Goal: Task Accomplishment & Management: Manage account settings

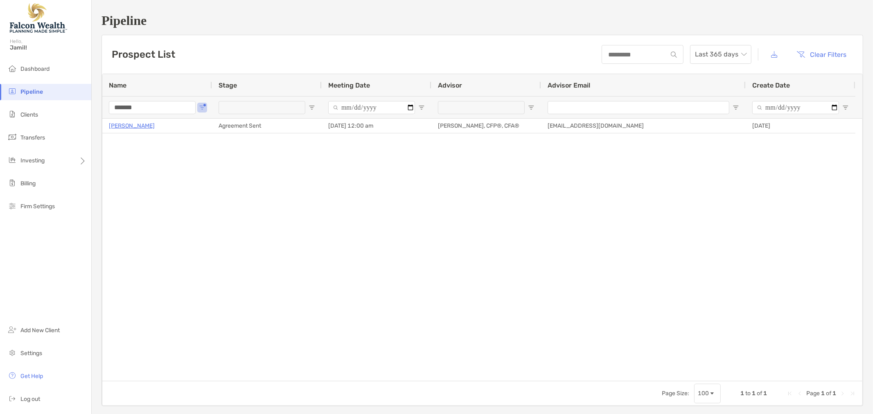
click at [135, 112] on input "*******" at bounding box center [152, 107] width 87 height 13
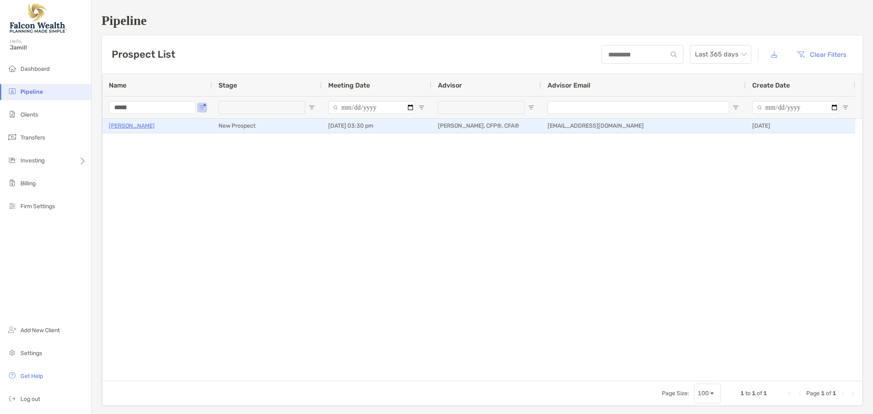
click at [121, 127] on p "Sambit Basu" at bounding box center [132, 126] width 46 height 10
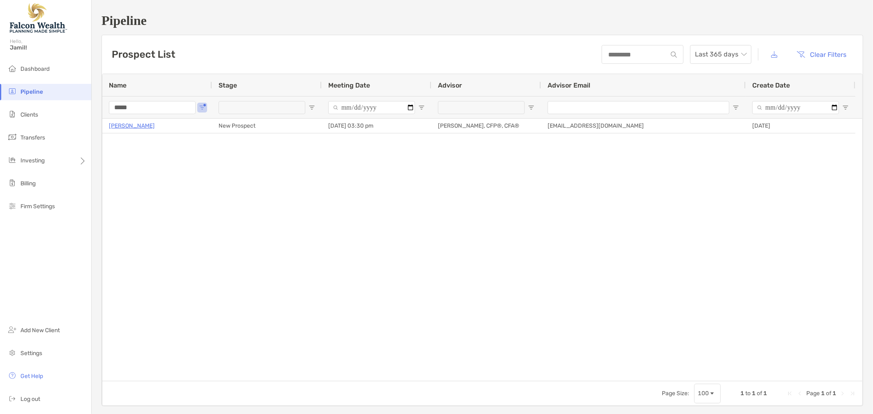
click at [139, 111] on input "*****" at bounding box center [152, 107] width 87 height 13
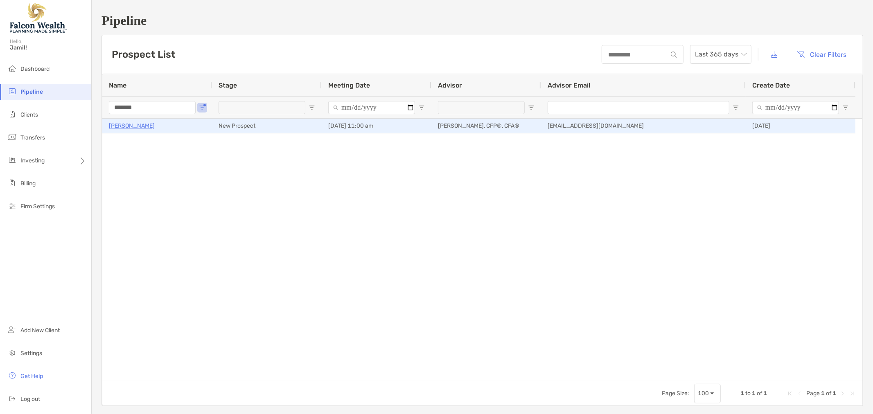
type input "*******"
click at [139, 125] on p "[PERSON_NAME]" at bounding box center [132, 126] width 46 height 10
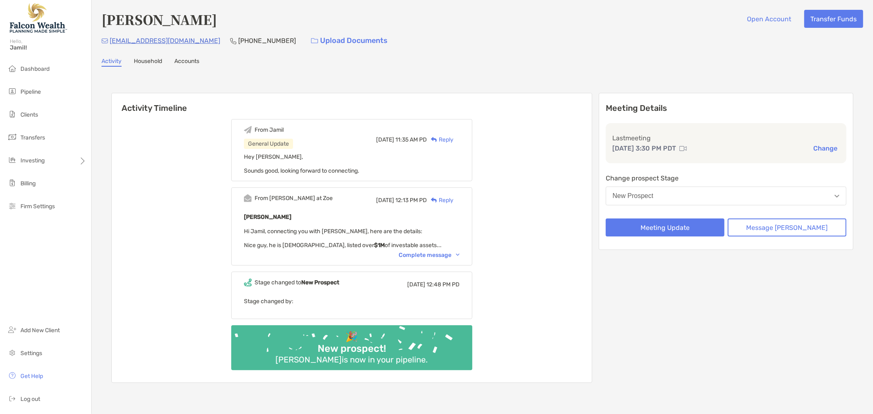
click at [654, 193] on div "New Prospect" at bounding box center [633, 195] width 41 height 7
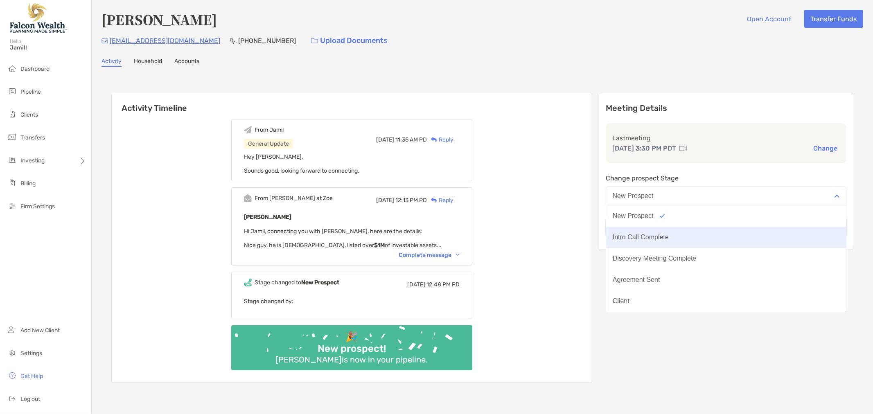
click at [653, 234] on div "Intro Call Complete" at bounding box center [641, 237] width 56 height 7
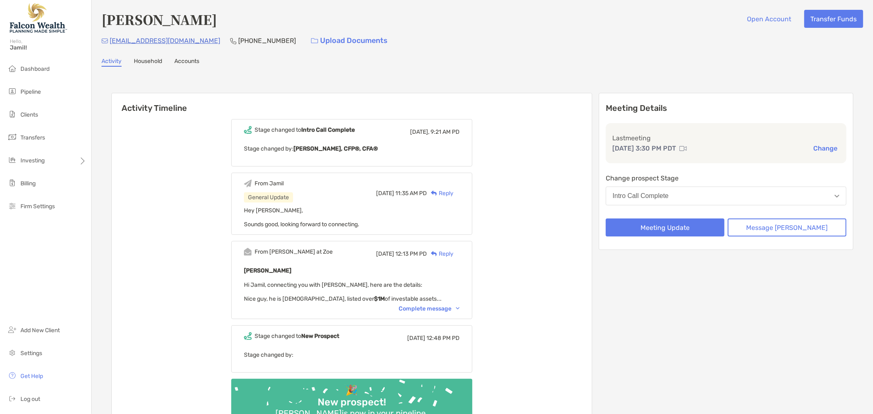
click at [423, 305] on div "Complete message" at bounding box center [429, 308] width 61 height 7
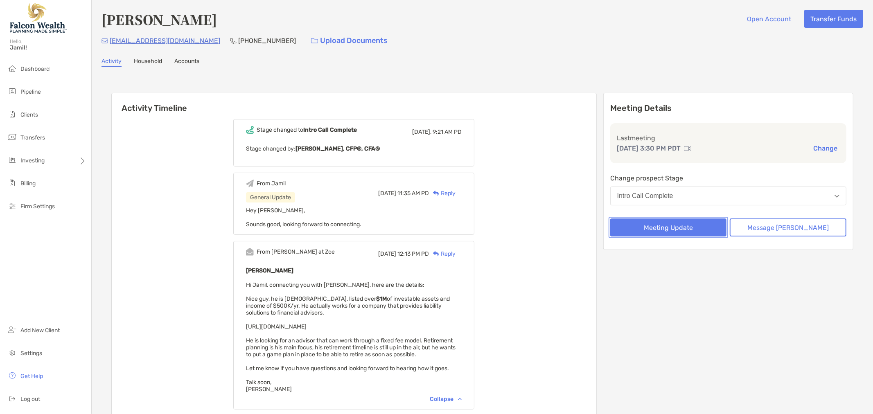
click at [683, 225] on button "Meeting Update" at bounding box center [668, 228] width 117 height 18
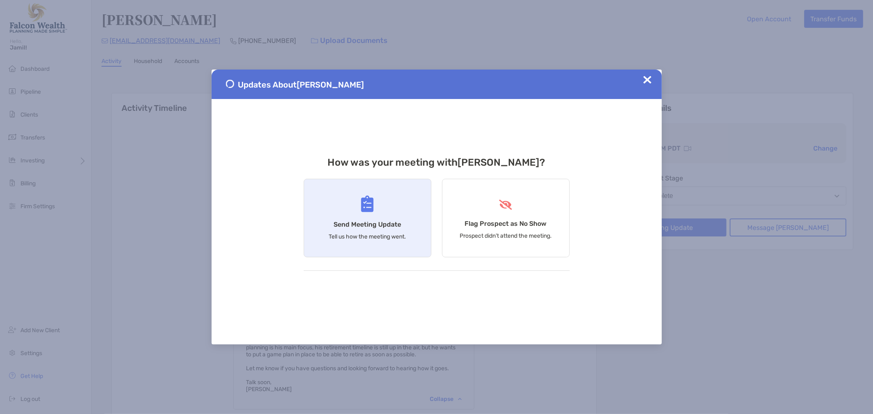
click at [329, 212] on div "Send Meeting Update Tell us how the meeting went." at bounding box center [368, 218] width 128 height 79
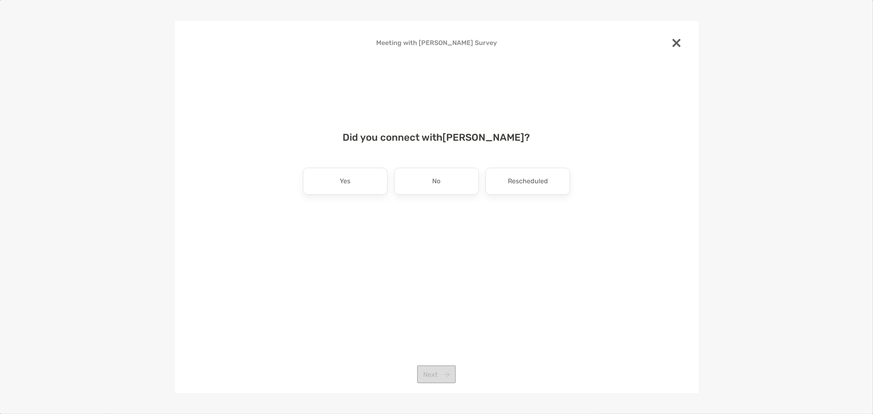
click at [361, 202] on div "Did you connect with Sambit Basu ? Yes No Rescheduled Next" at bounding box center [437, 188] width 498 height 133
click at [349, 191] on div "Yes" at bounding box center [345, 181] width 85 height 27
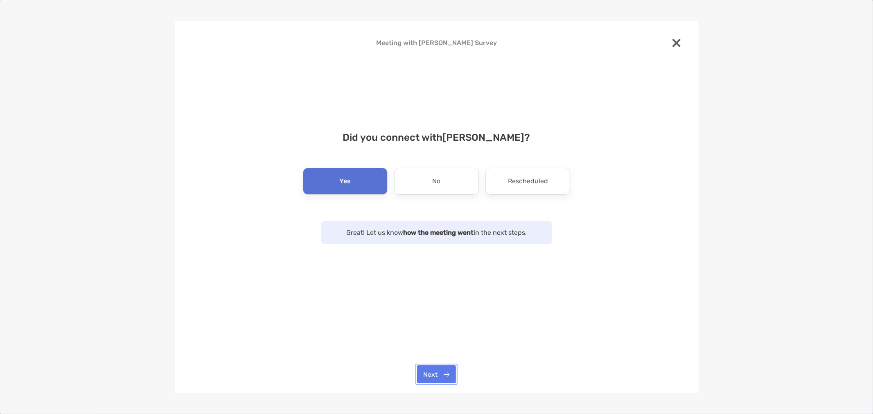
click at [430, 374] on button "Next" at bounding box center [436, 374] width 39 height 18
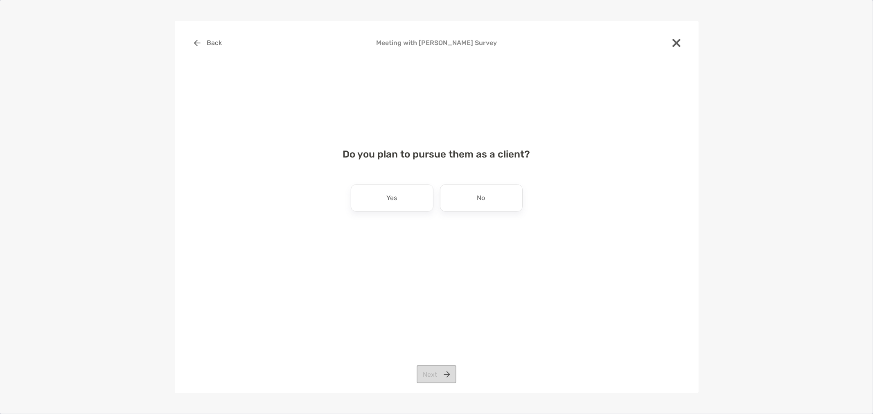
click at [388, 198] on p "Yes" at bounding box center [392, 198] width 11 height 13
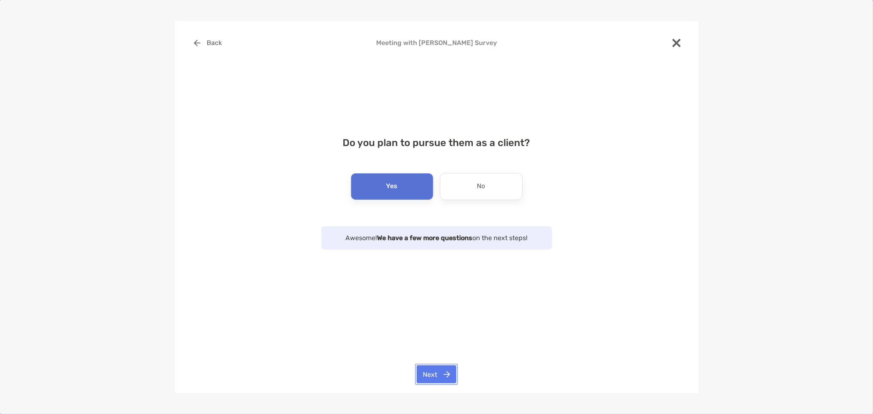
click at [421, 372] on button "Next" at bounding box center [437, 374] width 40 height 18
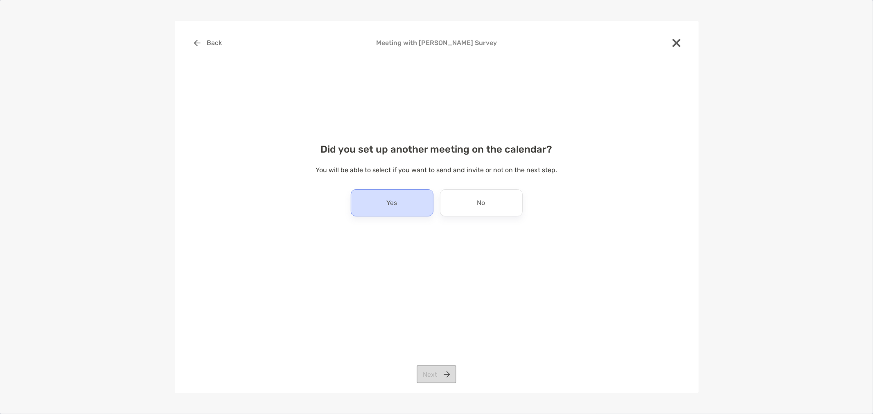
click at [389, 194] on div "Yes" at bounding box center [392, 202] width 83 height 27
click at [440, 376] on button "Next" at bounding box center [437, 374] width 40 height 18
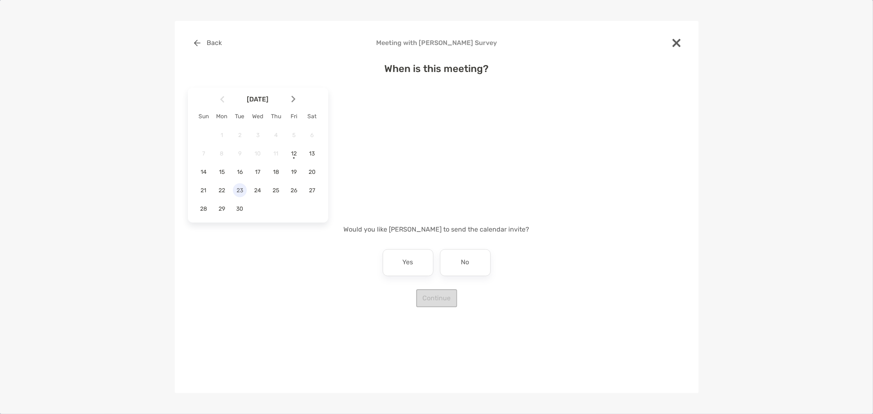
click at [239, 191] on span "23" at bounding box center [240, 190] width 14 height 7
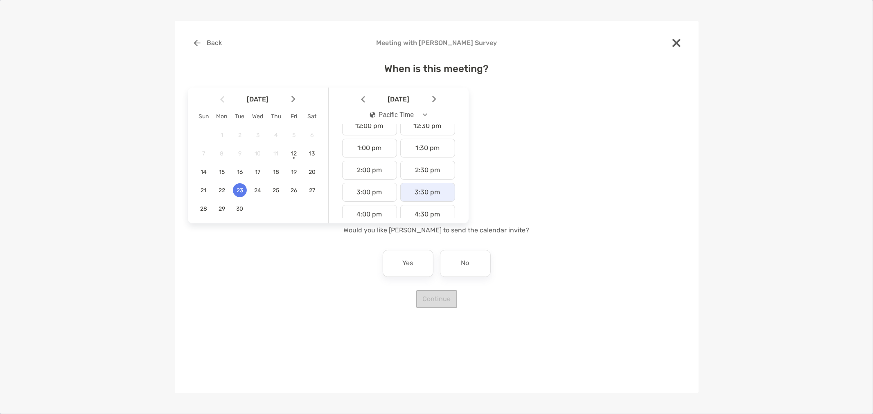
click at [424, 190] on div "3:30 pm" at bounding box center [427, 192] width 55 height 19
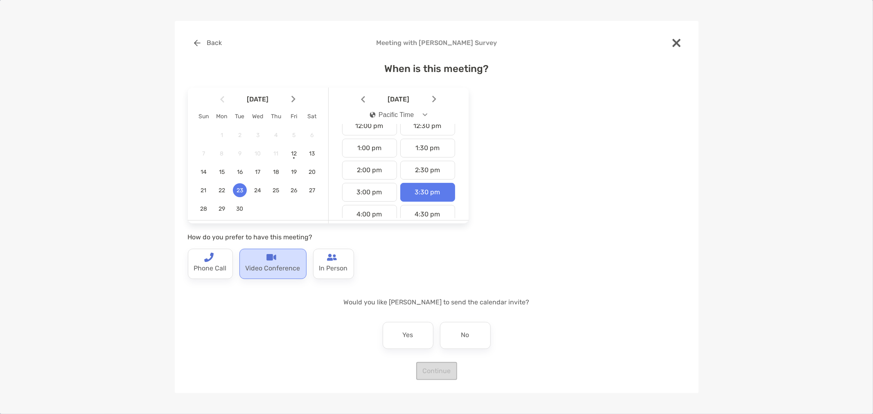
click at [272, 267] on p "Video Conference" at bounding box center [273, 268] width 55 height 13
click at [473, 345] on div "No" at bounding box center [465, 335] width 51 height 27
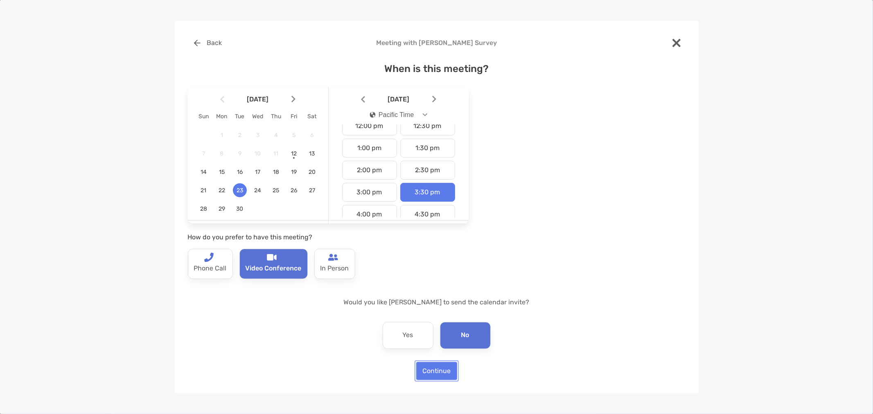
click at [431, 366] on button "Continue" at bounding box center [436, 371] width 41 height 18
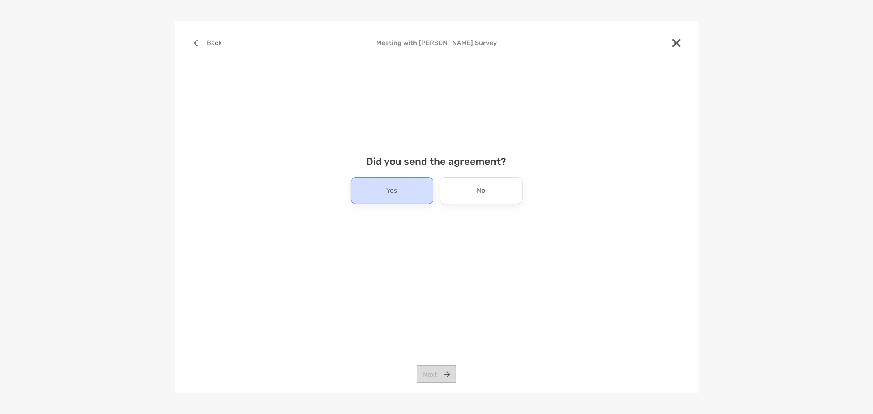
click at [381, 184] on div "Yes" at bounding box center [392, 190] width 83 height 27
click at [440, 374] on button "Next" at bounding box center [437, 374] width 40 height 18
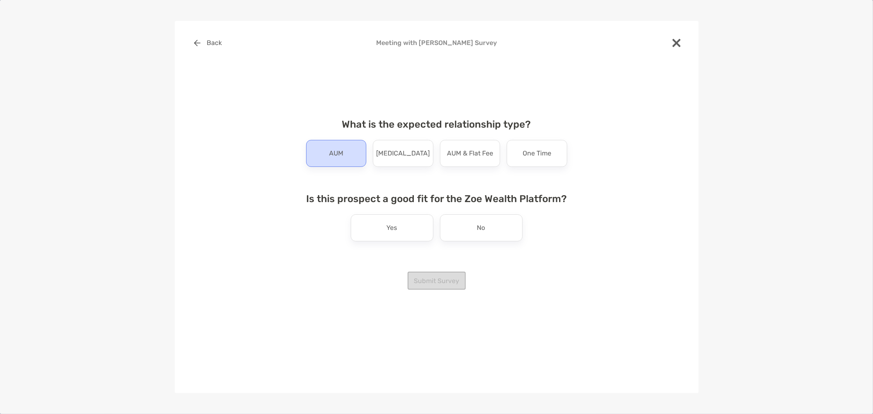
click at [329, 155] on p "AUM" at bounding box center [336, 153] width 14 height 13
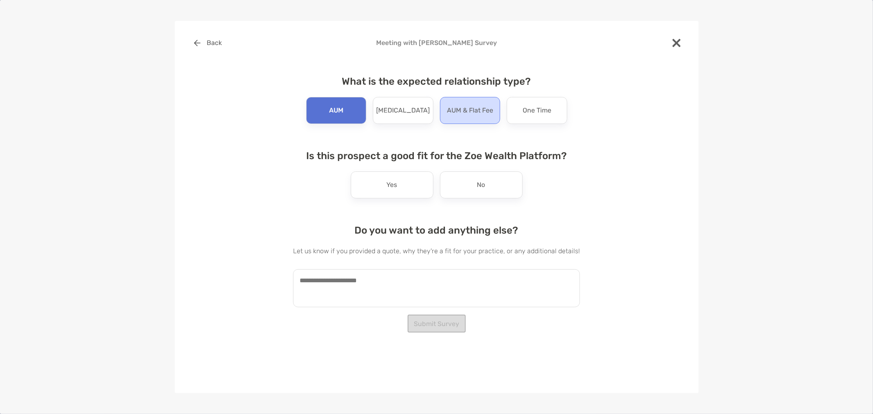
click at [478, 115] on p "AUM & Flat Fee" at bounding box center [470, 110] width 46 height 13
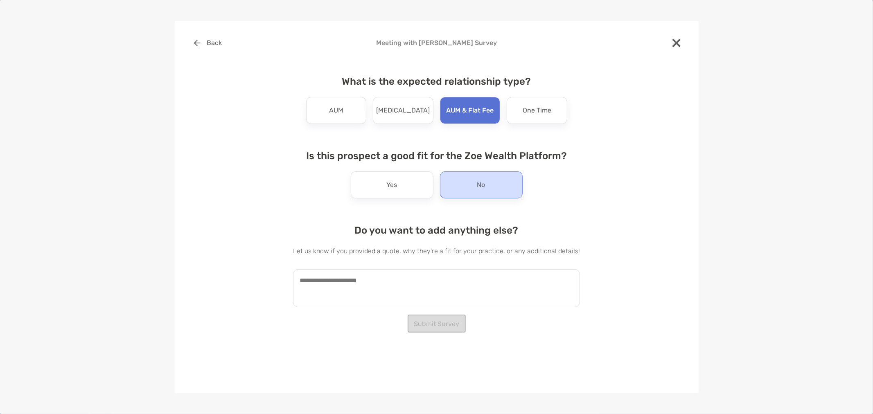
click at [492, 177] on div "No" at bounding box center [481, 184] width 83 height 27
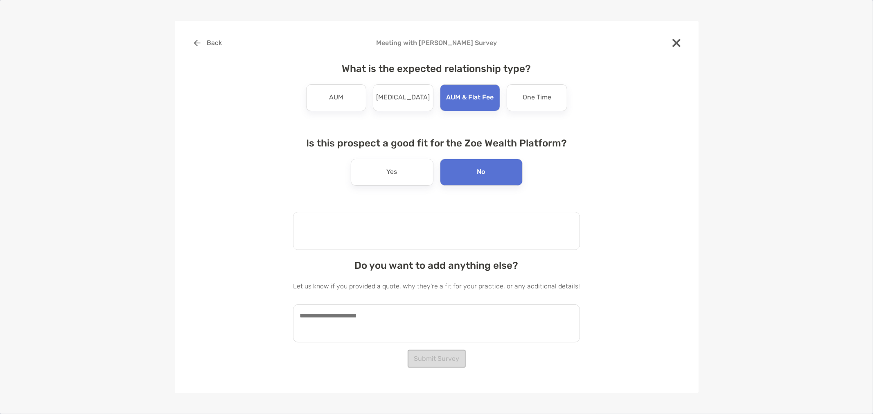
click at [362, 239] on textarea at bounding box center [436, 231] width 287 height 38
click at [657, 264] on div "Back Meeting with Sambit Basu Survey What is the expected relationship type? AU…" at bounding box center [437, 190] width 498 height 312
click at [453, 218] on textarea at bounding box center [436, 231] width 287 height 38
type textarea "**********"
click at [379, 334] on textarea at bounding box center [436, 323] width 287 height 38
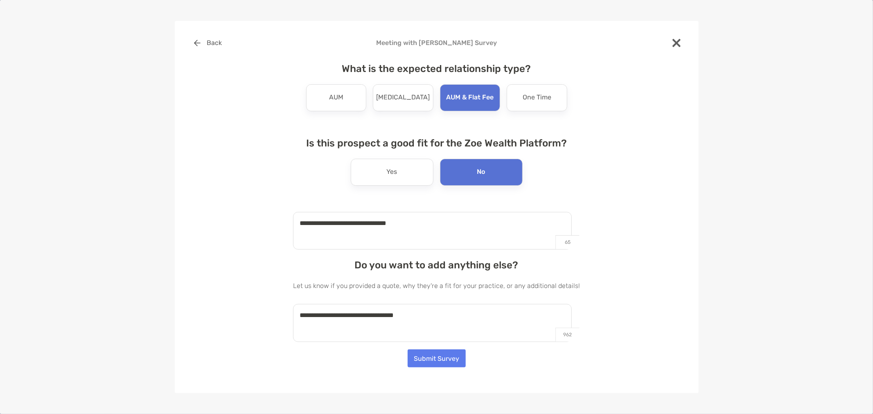
click at [482, 324] on textarea "**********" at bounding box center [432, 323] width 279 height 38
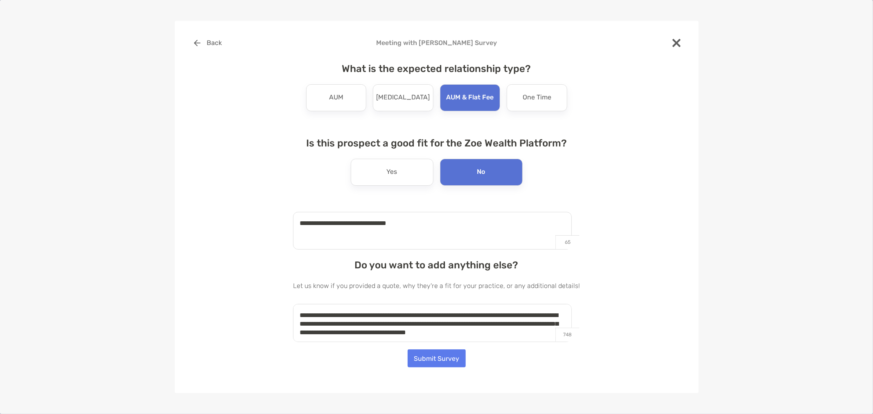
scroll to position [3, 0]
type textarea "**********"
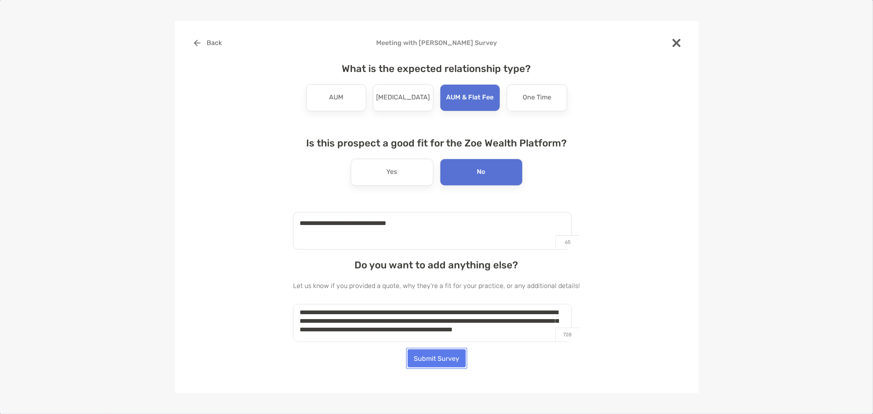
click at [436, 359] on button "Submit Survey" at bounding box center [437, 358] width 58 height 18
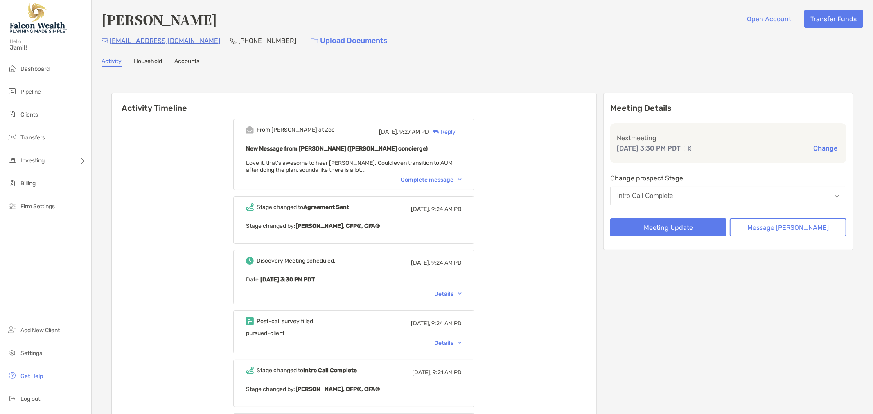
click at [444, 181] on div "Complete message" at bounding box center [431, 179] width 61 height 7
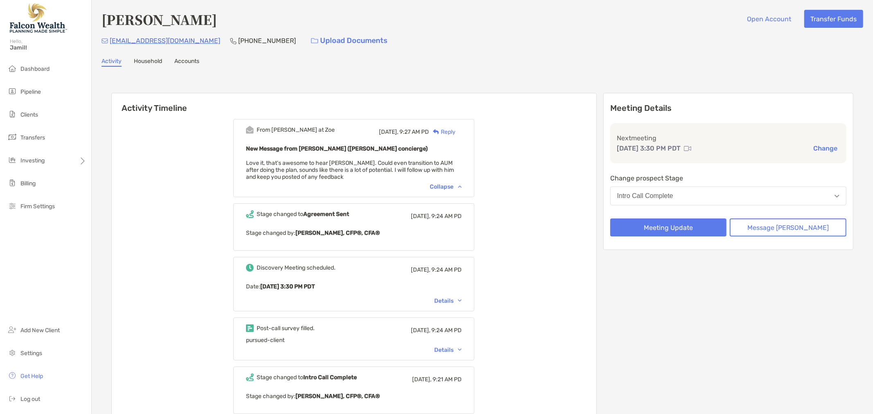
click at [462, 131] on div "Today, 9:27 AM PD Reply" at bounding box center [420, 132] width 83 height 9
click at [455, 129] on div "Reply" at bounding box center [442, 132] width 27 height 9
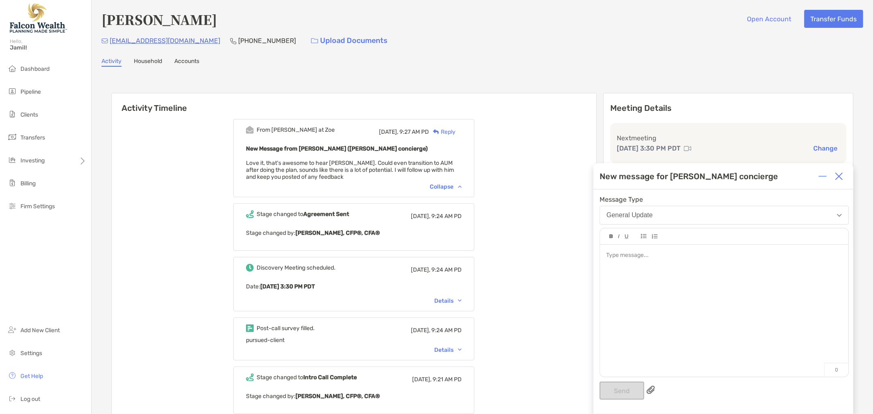
click at [688, 277] on div at bounding box center [724, 307] width 248 height 124
click at [617, 384] on button "Send" at bounding box center [622, 391] width 45 height 18
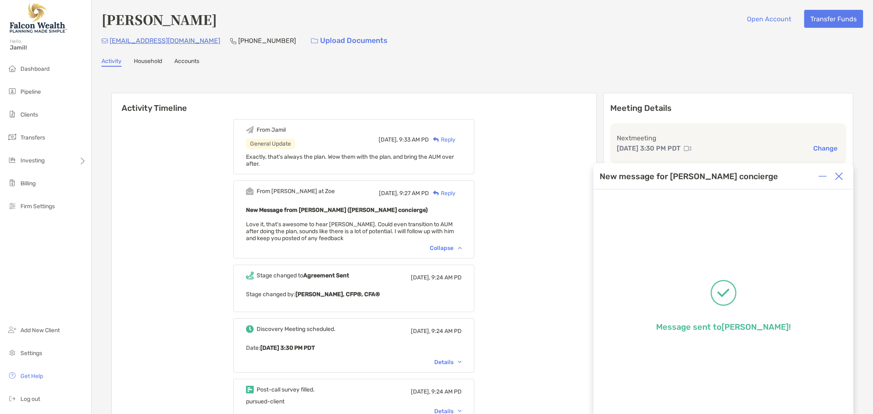
scroll to position [136, 0]
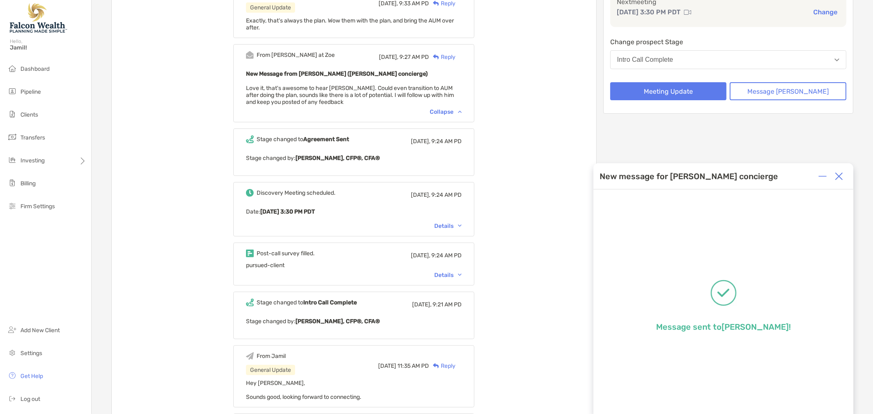
click at [462, 228] on div "Discovery Meeting scheduled. Today, 9:24 AM PD Date : Tue, Sep 23 3:30 PM PDT D…" at bounding box center [353, 209] width 241 height 54
click at [458, 226] on div "Details" at bounding box center [447, 226] width 27 height 7
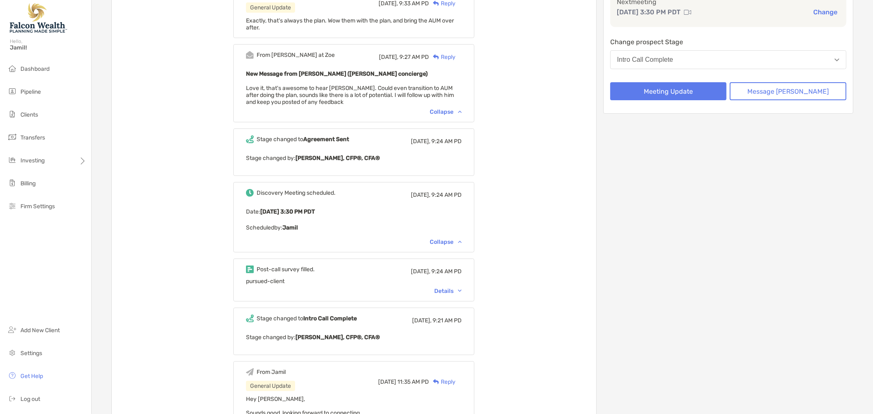
click at [444, 240] on div "Collapse" at bounding box center [446, 242] width 32 height 7
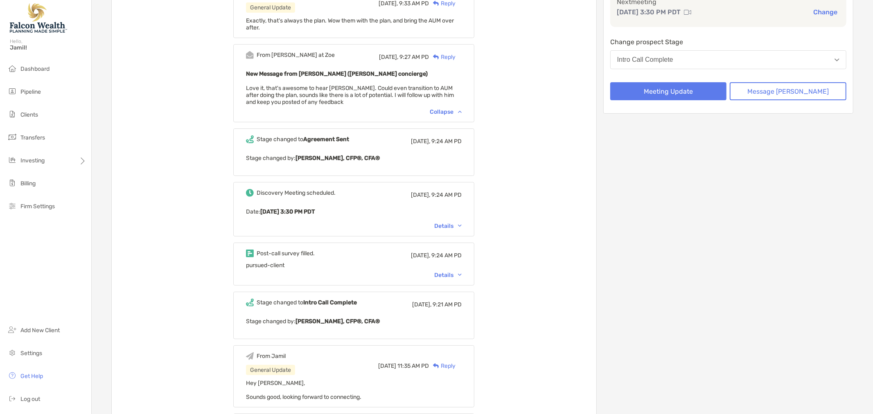
click at [453, 272] on div "Details" at bounding box center [447, 275] width 27 height 7
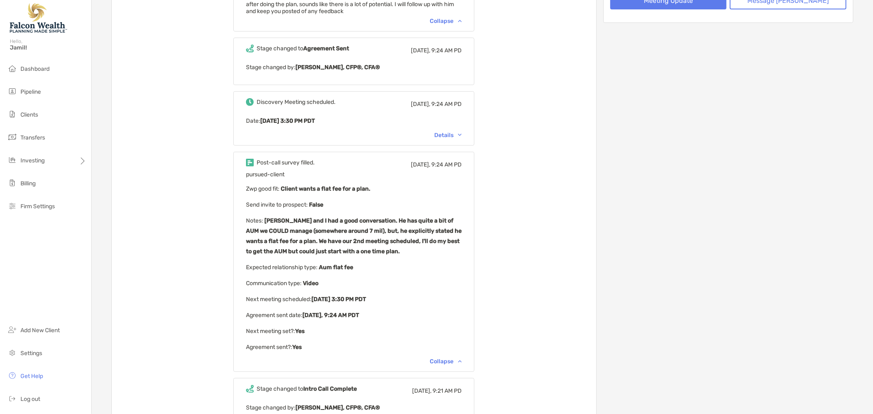
scroll to position [0, 0]
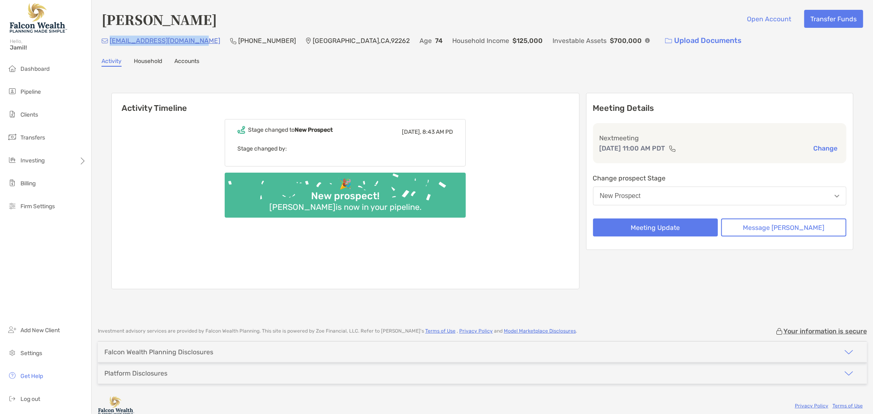
drag, startPoint x: 202, startPoint y: 42, endPoint x: 109, endPoint y: 38, distance: 93.4
click at [109, 38] on div "[EMAIL_ADDRESS][DOMAIN_NAME] [PHONE_NUMBER] [GEOGRAPHIC_DATA] Age [DEMOGRAPHIC_…" at bounding box center [482, 41] width 762 height 18
copy p "[EMAIL_ADDRESS][DOMAIN_NAME]"
